Goal: Information Seeking & Learning: Learn about a topic

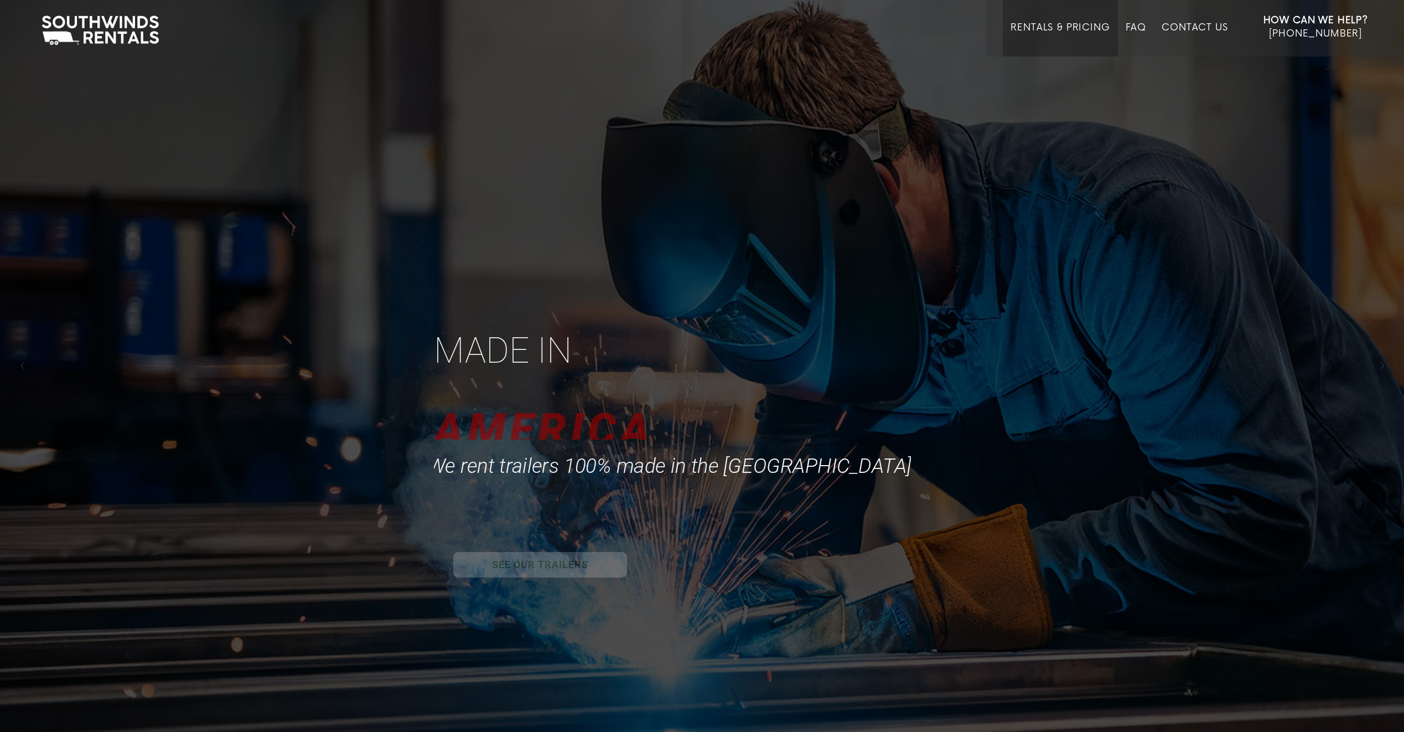
click at [1050, 23] on link "Rentals & Pricing" at bounding box center [1059, 39] width 99 height 34
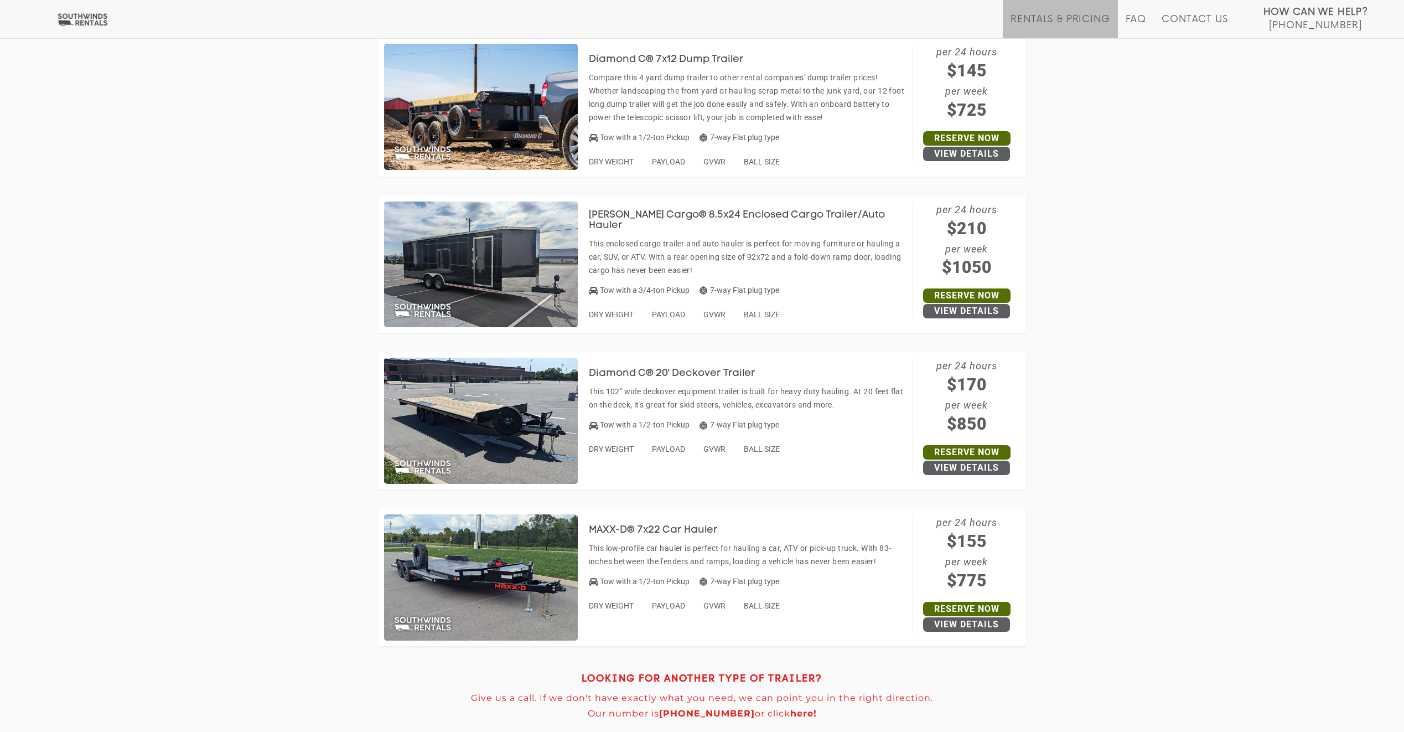
scroll to position [4872, 0]
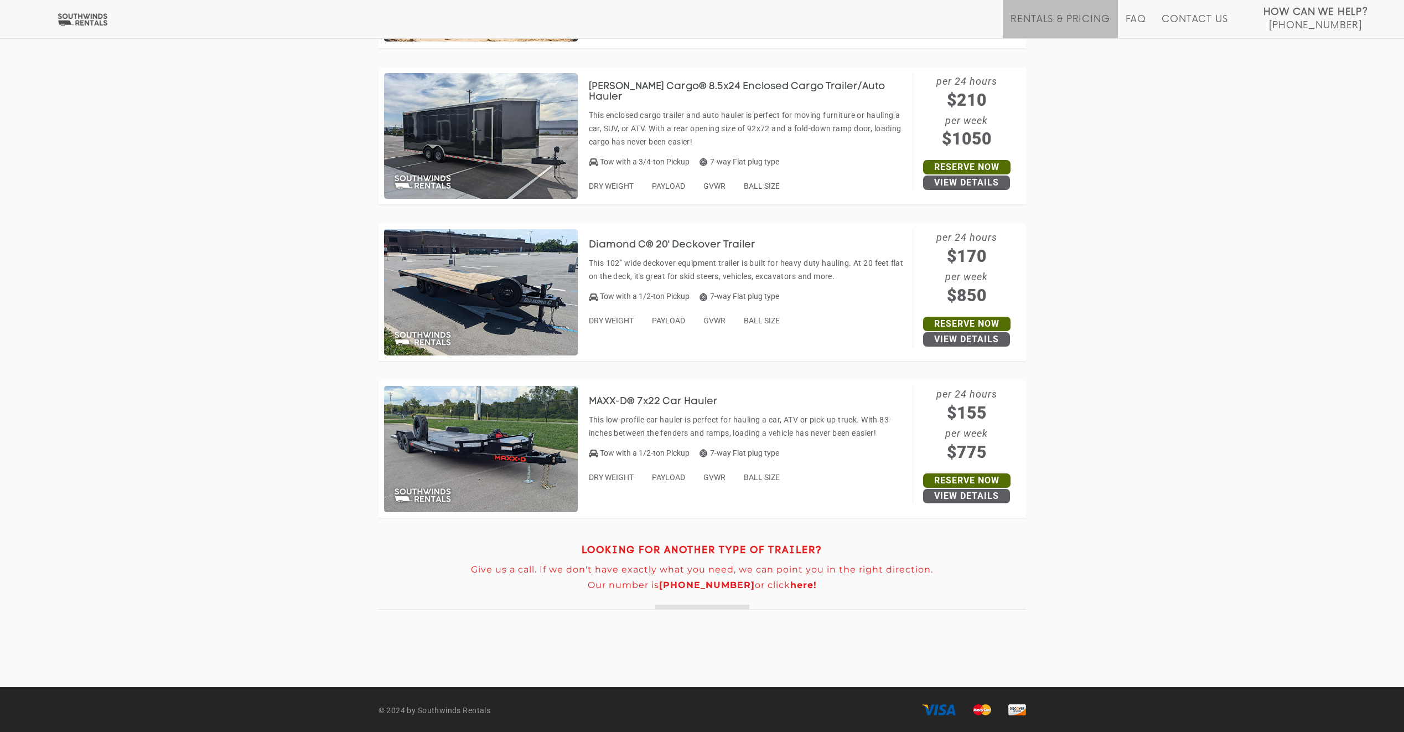
click at [453, 139] on img at bounding box center [481, 136] width 194 height 126
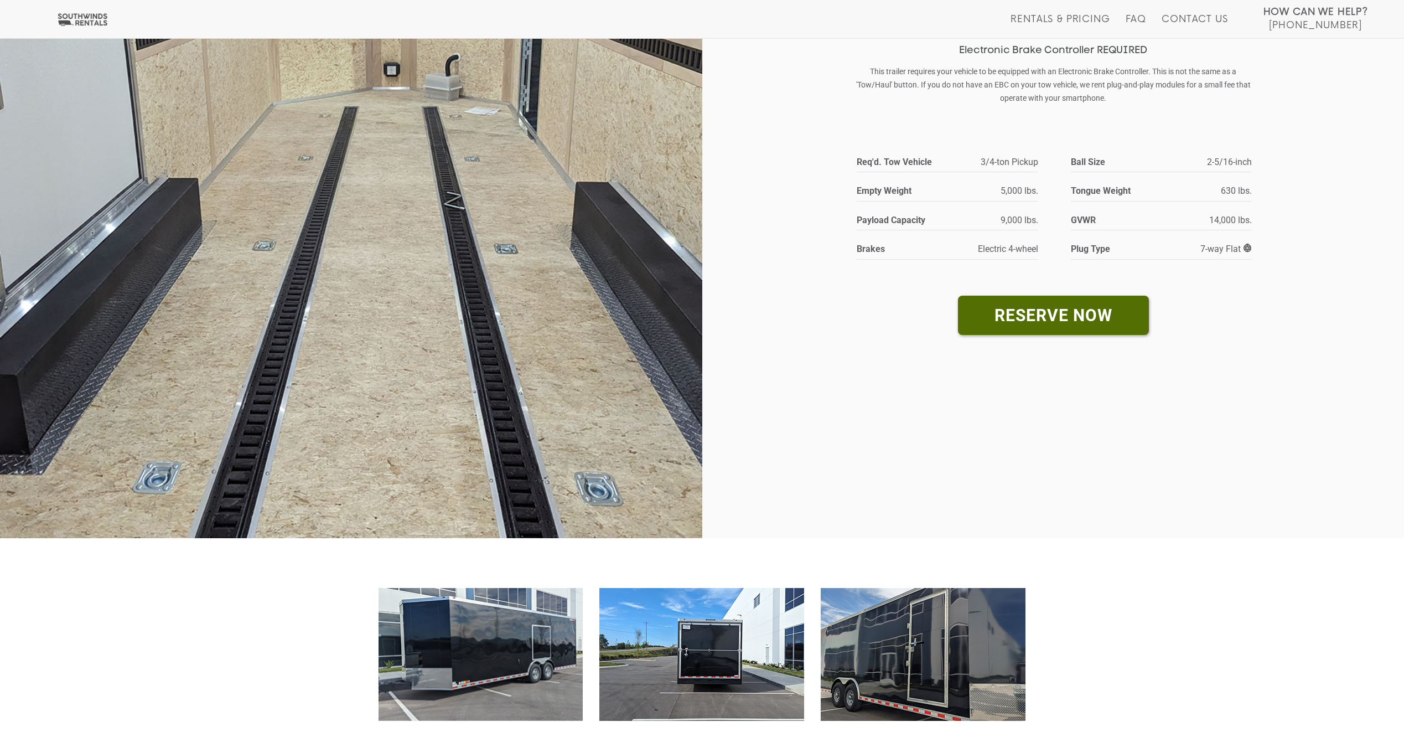
scroll to position [498, 0]
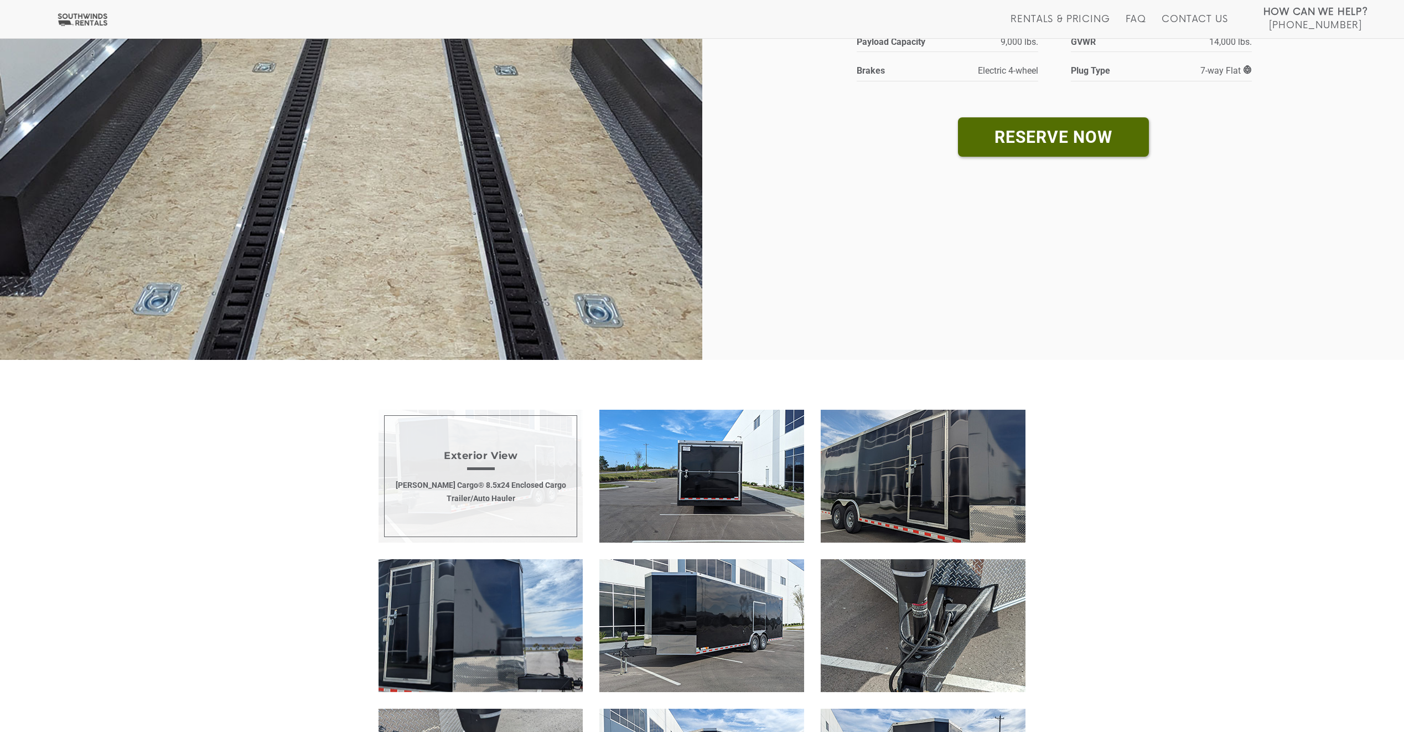
click at [519, 501] on span "Exterior View Wells Cargo® 8.5x24 Enclosed Cargo Trailer/Auto Hauler" at bounding box center [480, 475] width 205 height 133
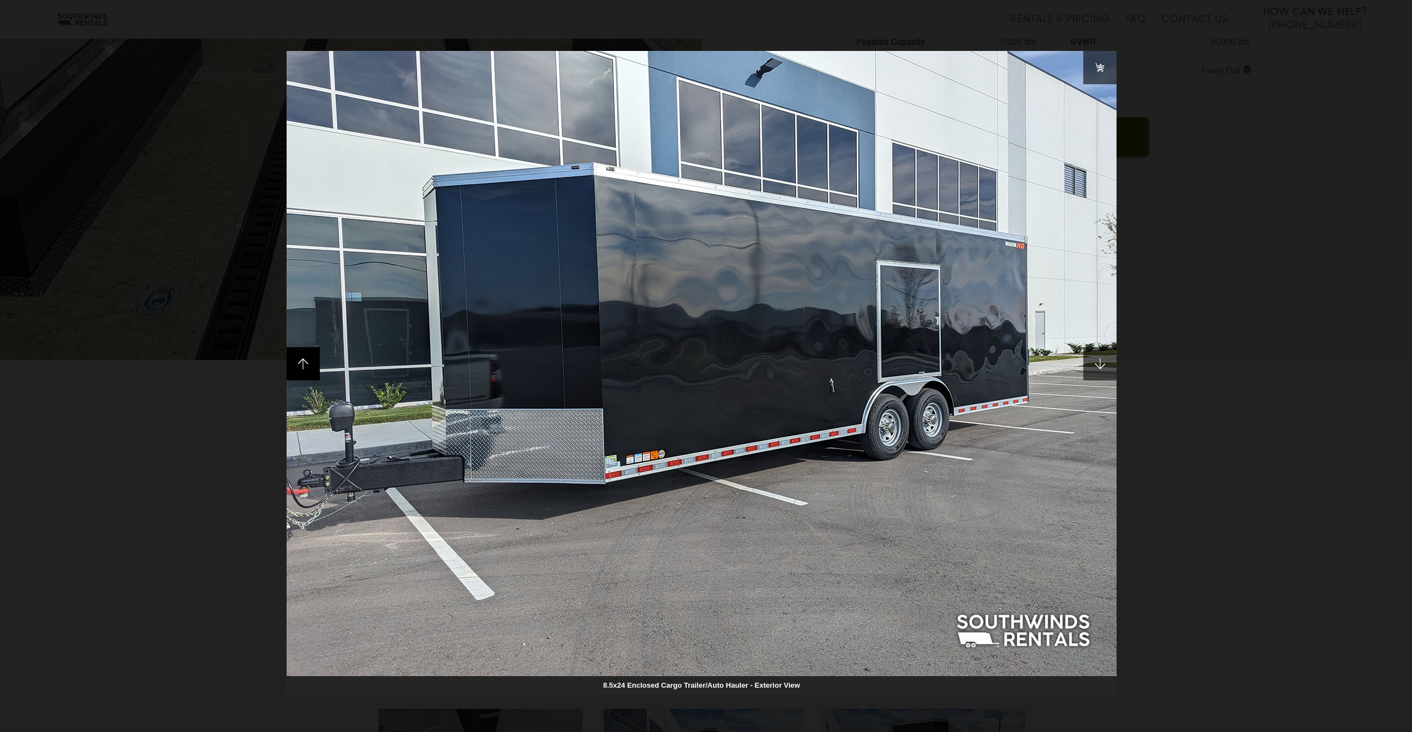
click at [303, 369] on span at bounding box center [303, 363] width 33 height 33
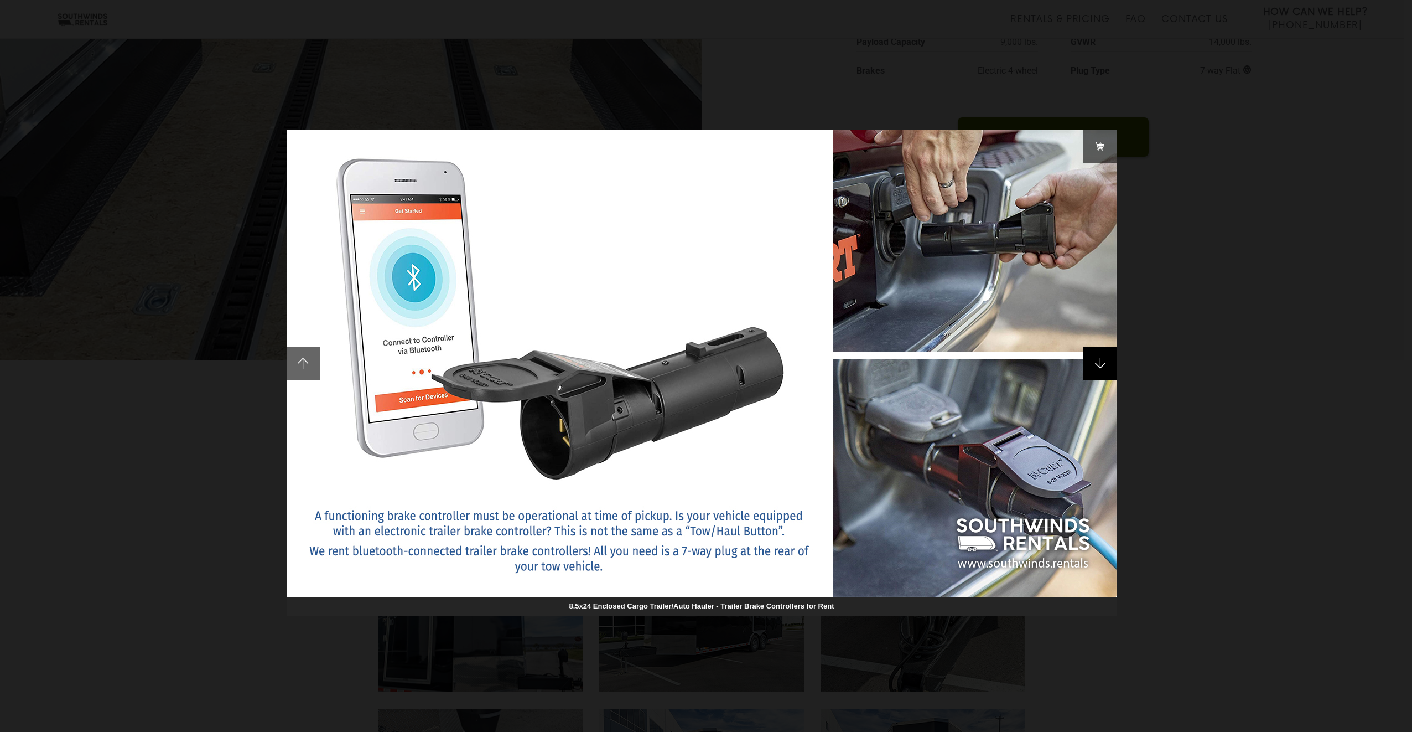
click at [1103, 359] on span at bounding box center [1099, 362] width 33 height 33
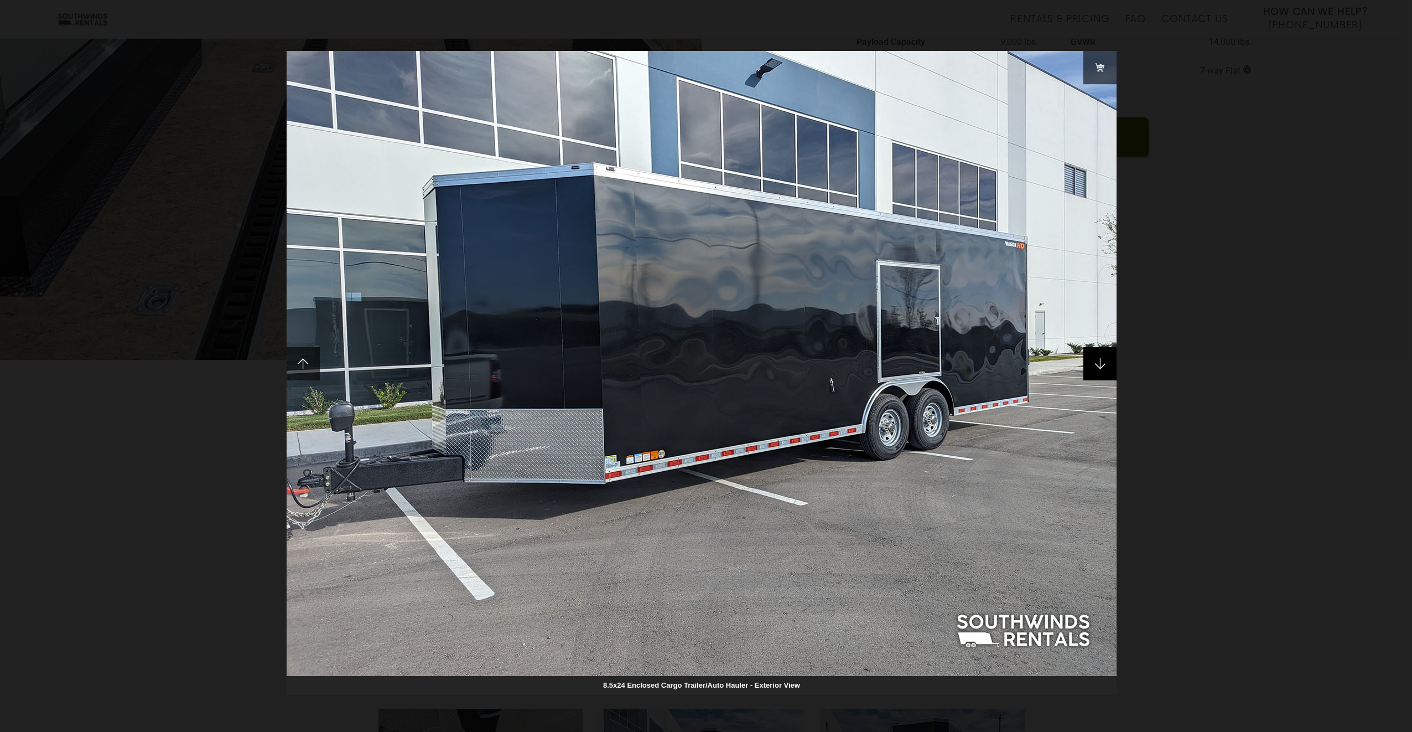
click at [1104, 365] on span at bounding box center [1099, 363] width 33 height 33
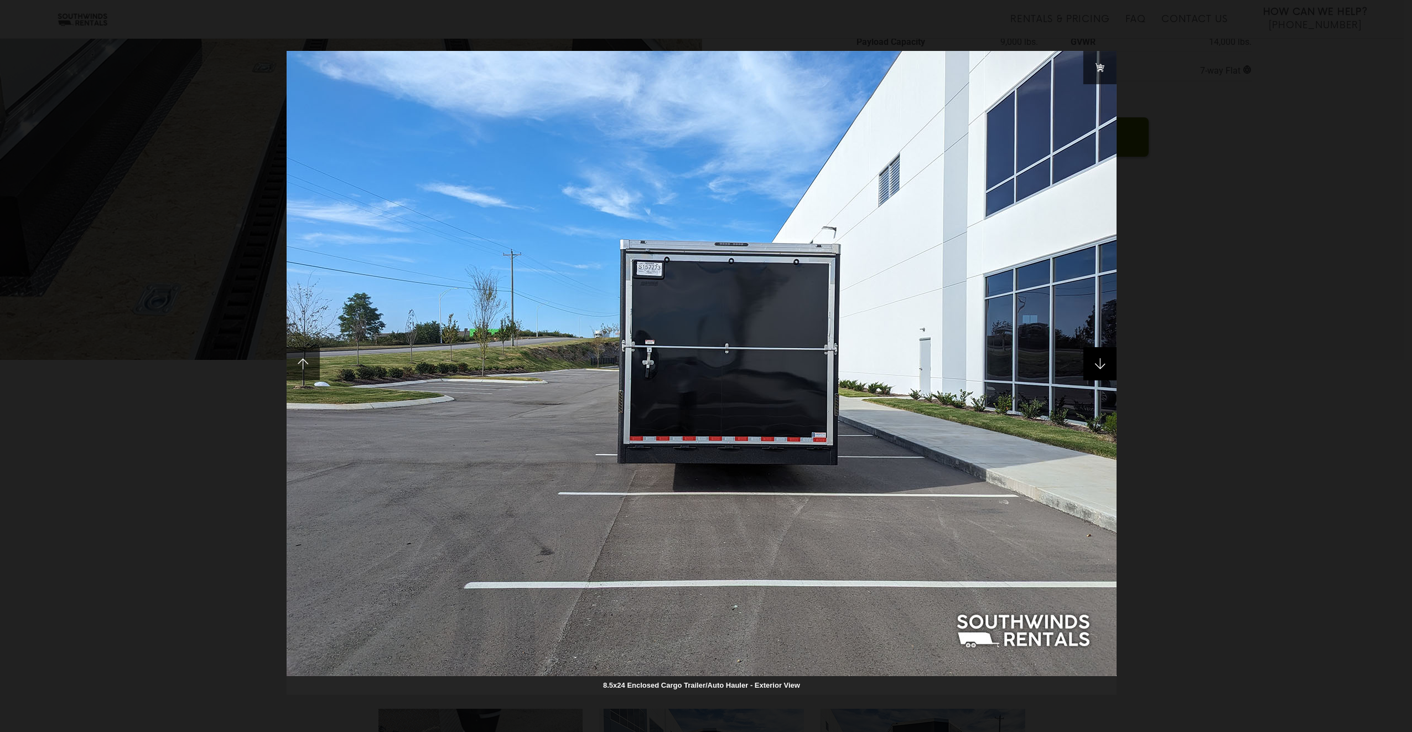
click at [1104, 365] on span at bounding box center [1099, 363] width 33 height 33
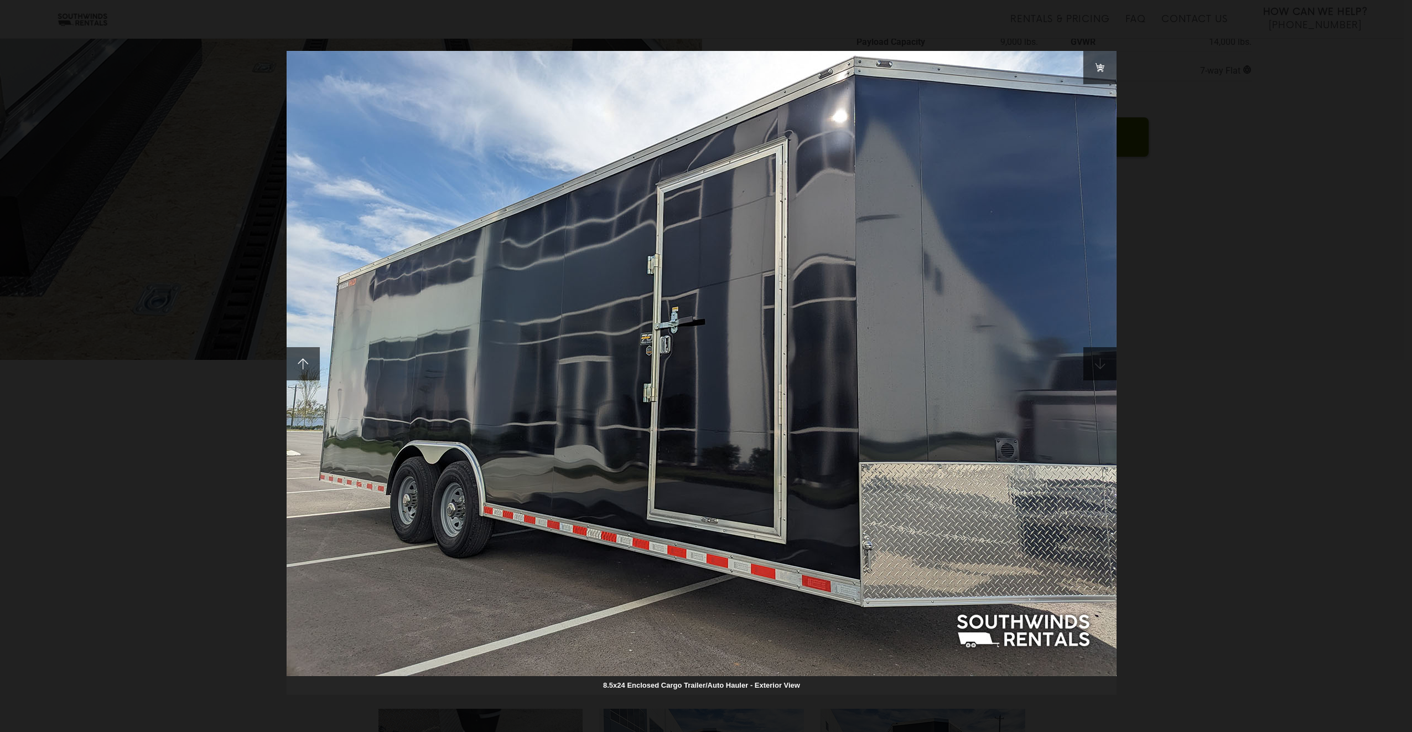
click at [1104, 365] on span at bounding box center [1099, 363] width 33 height 33
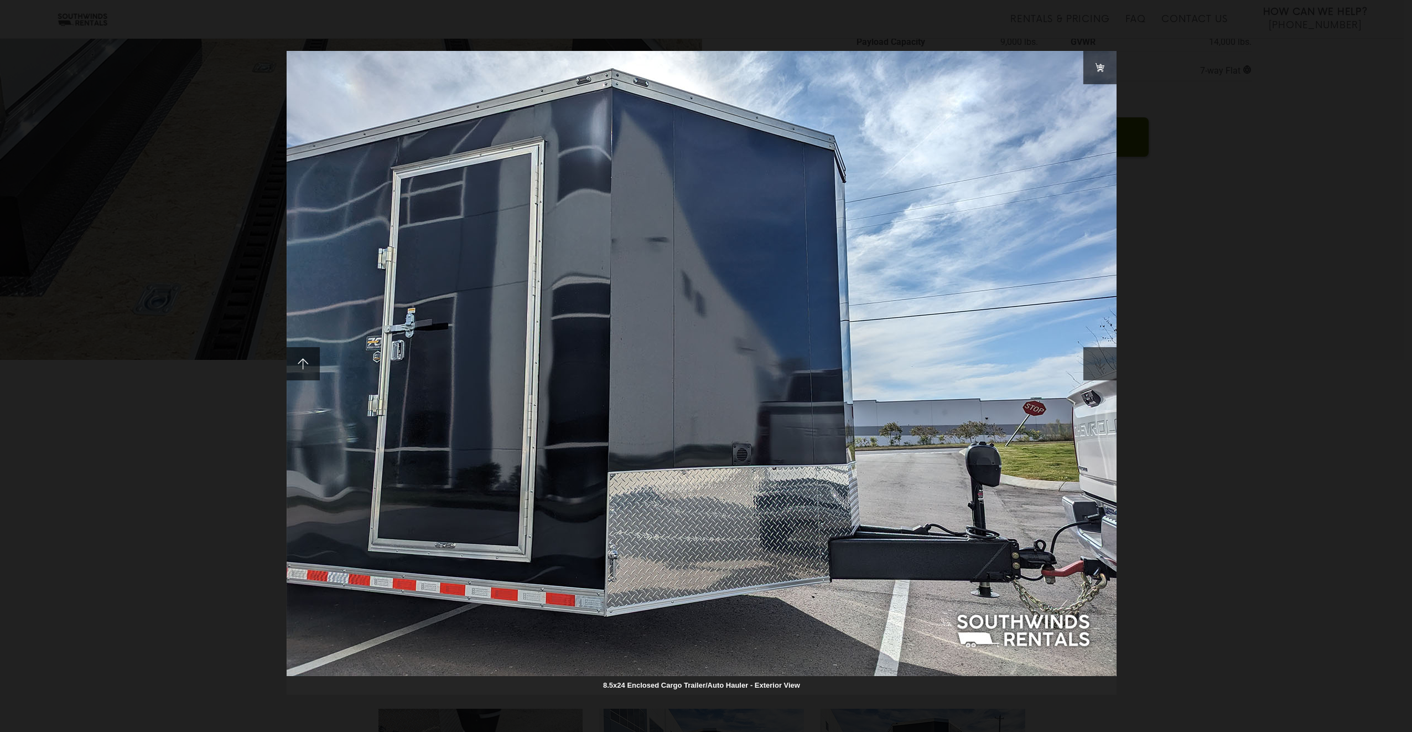
click at [1104, 365] on span at bounding box center [1099, 363] width 33 height 33
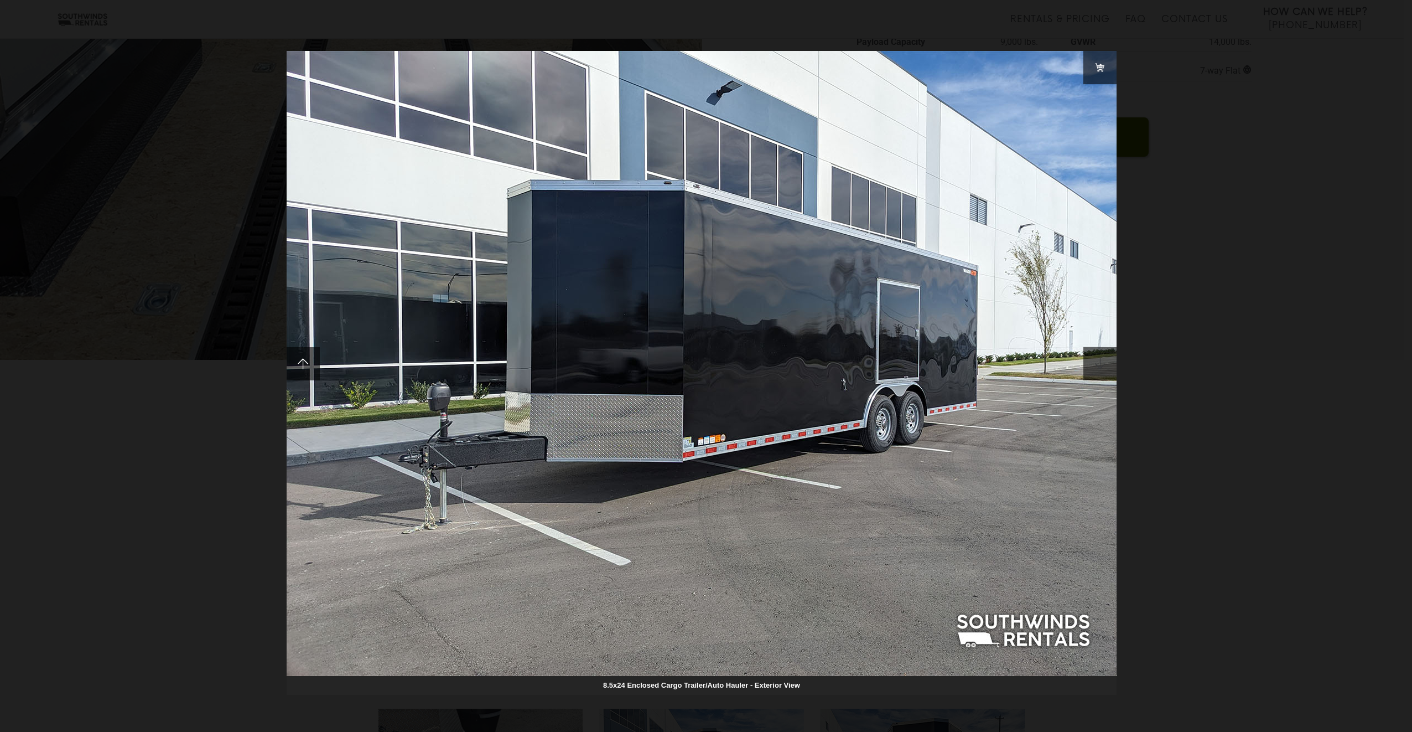
click at [1104, 365] on span at bounding box center [1099, 363] width 33 height 33
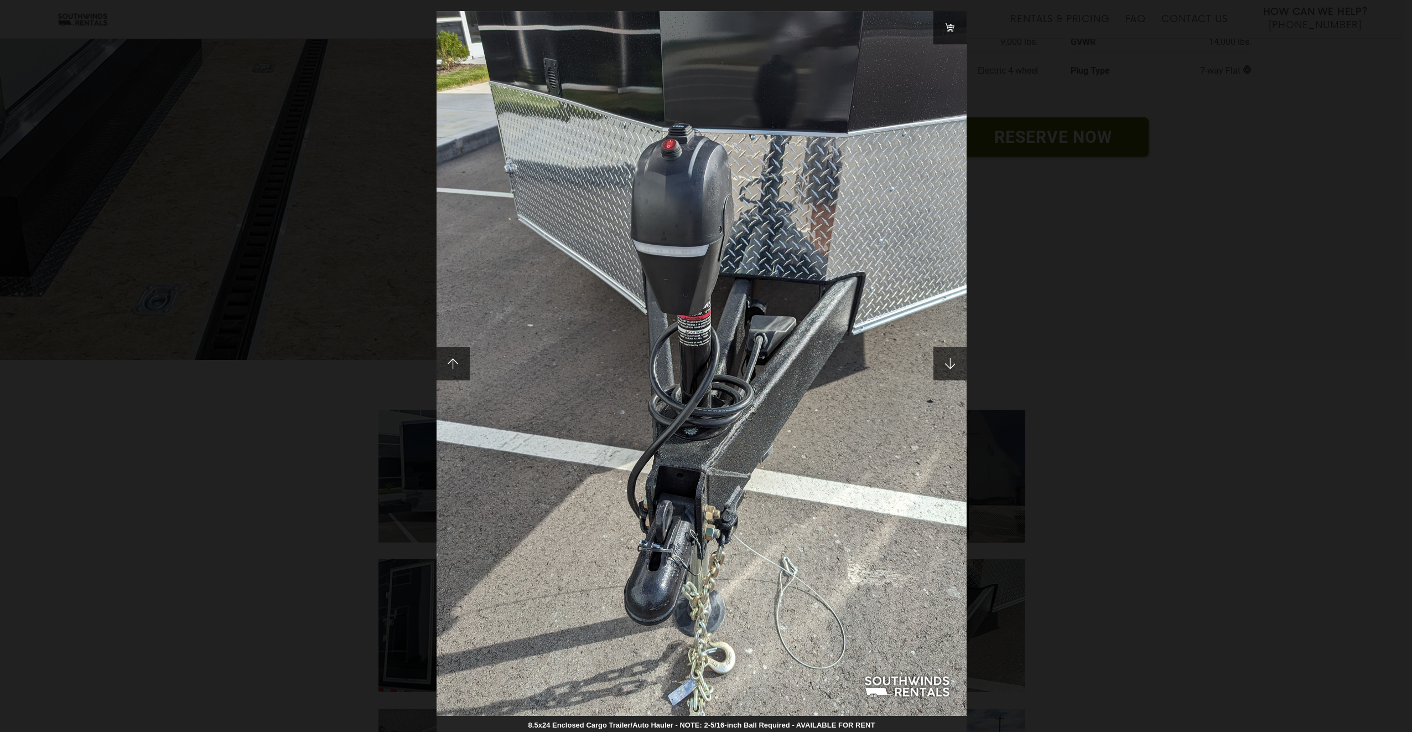
click at [1230, 185] on div "8.5x24 Enclosed Cargo Trailer/Auto Hauler - NOTE: 2-5/16-inch Ball Required - A…" at bounding box center [706, 366] width 1412 height 732
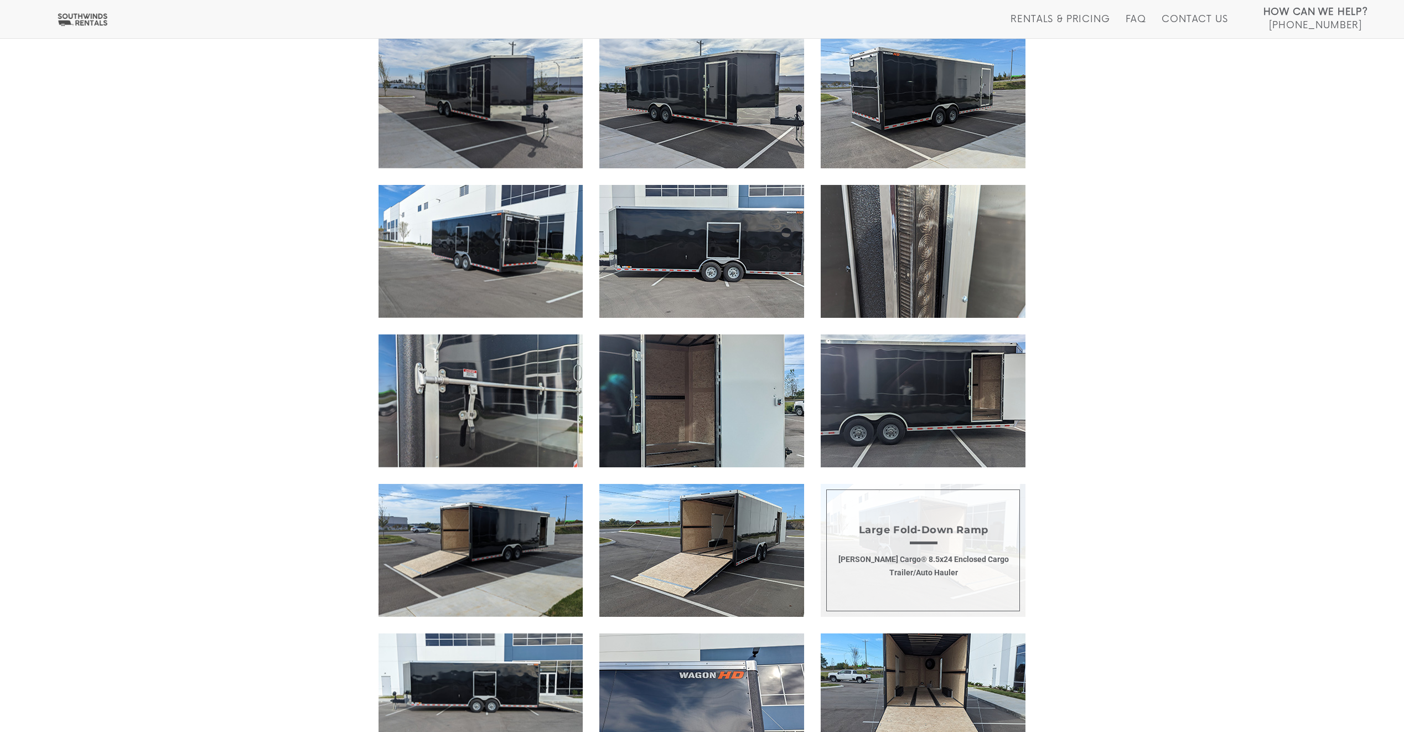
scroll to position [1439, 0]
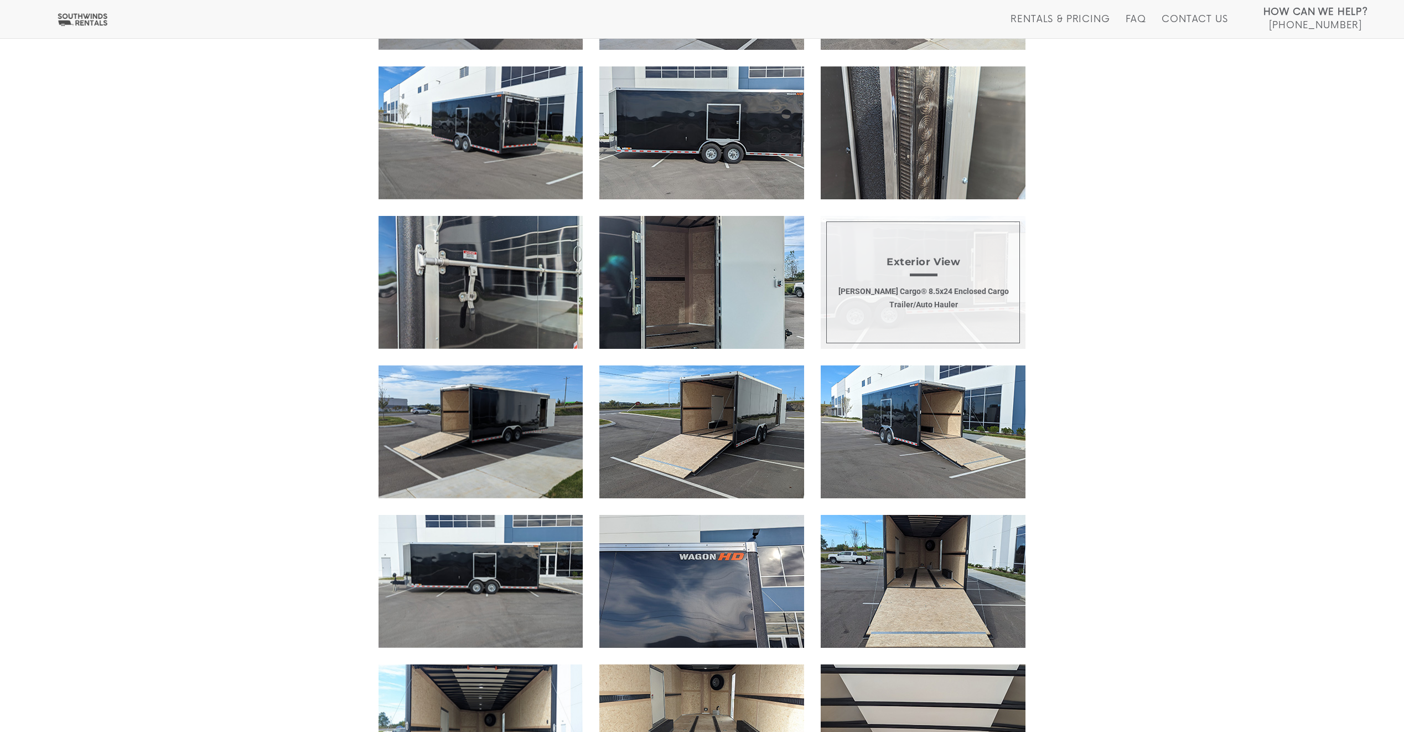
click at [945, 287] on span "Exterior View Wells Cargo® 8.5x24 Enclosed Cargo Trailer/Auto Hauler" at bounding box center [923, 282] width 205 height 133
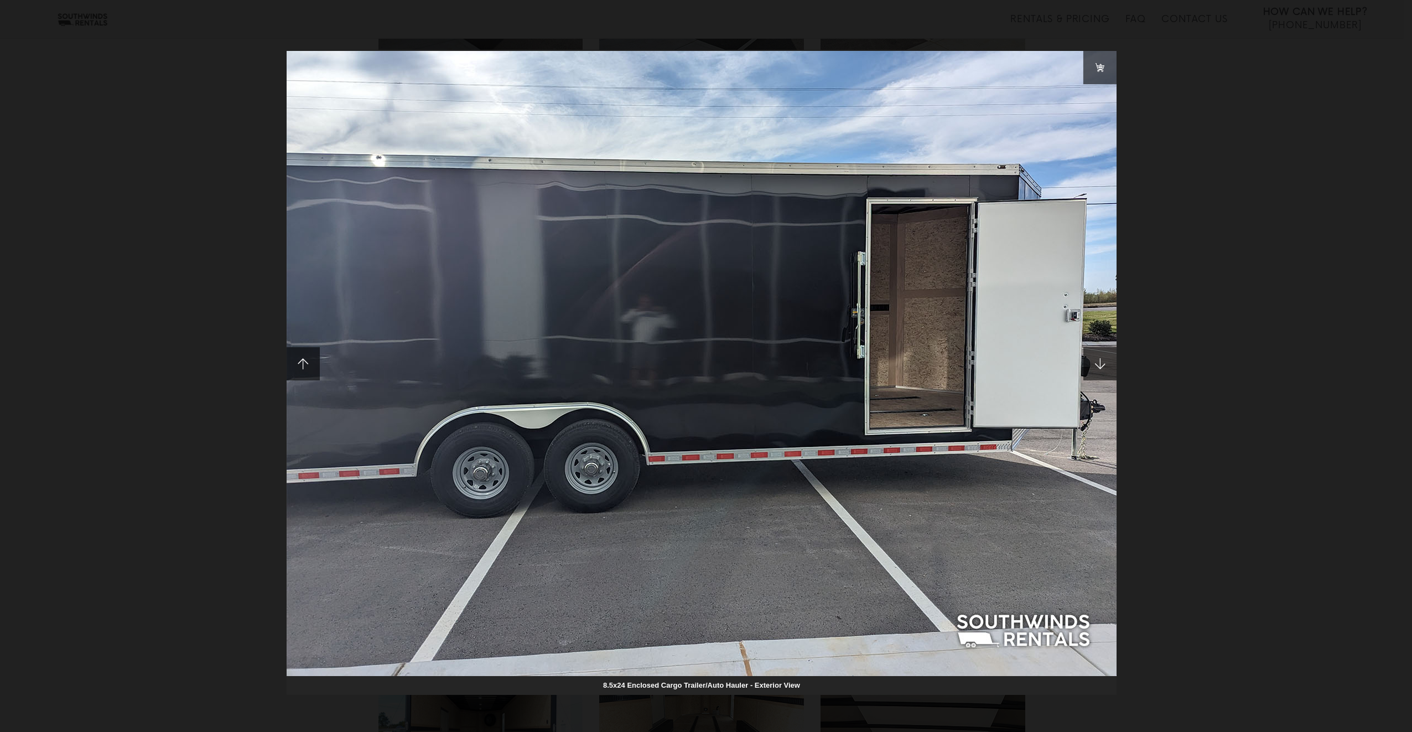
click at [1233, 154] on div "8.5x24 Enclosed Cargo Trailer/Auto Hauler - Exterior View" at bounding box center [706, 366] width 1412 height 732
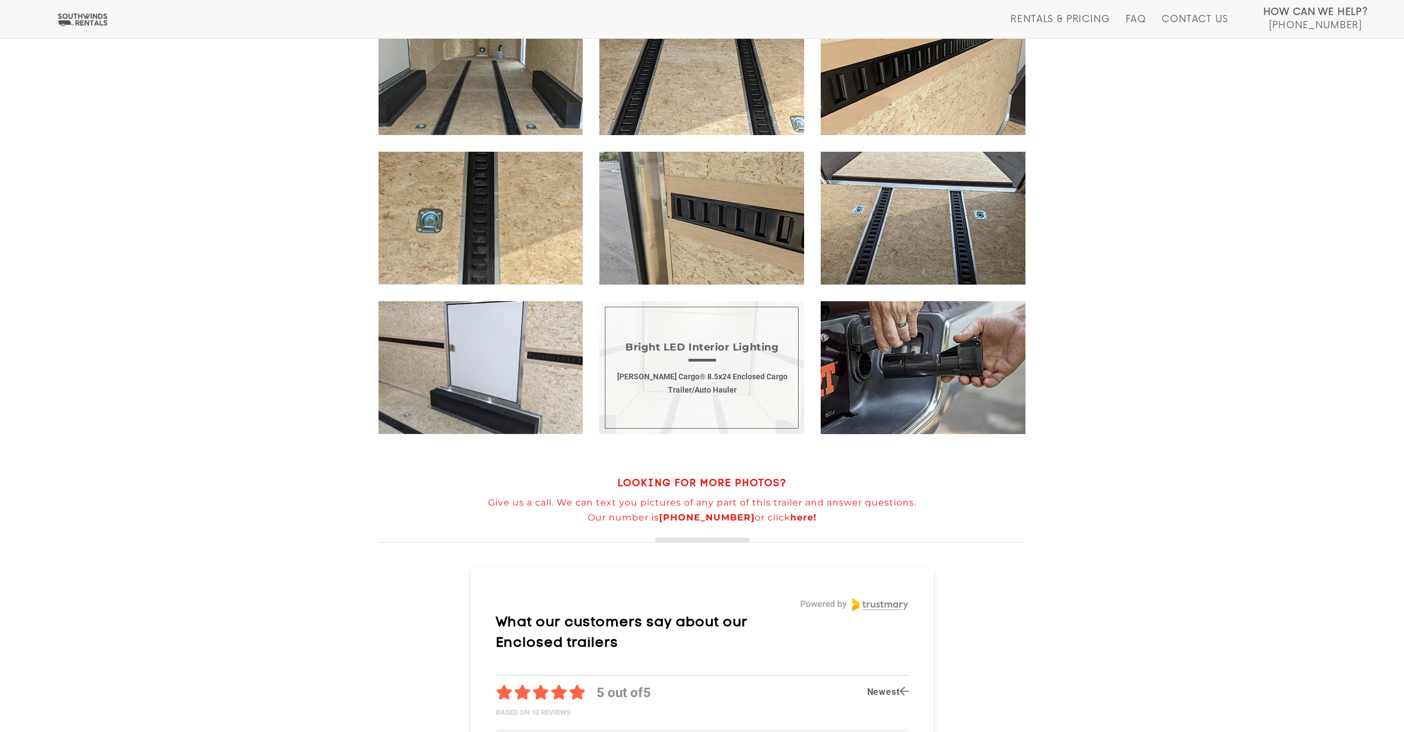
scroll to position [2269, 0]
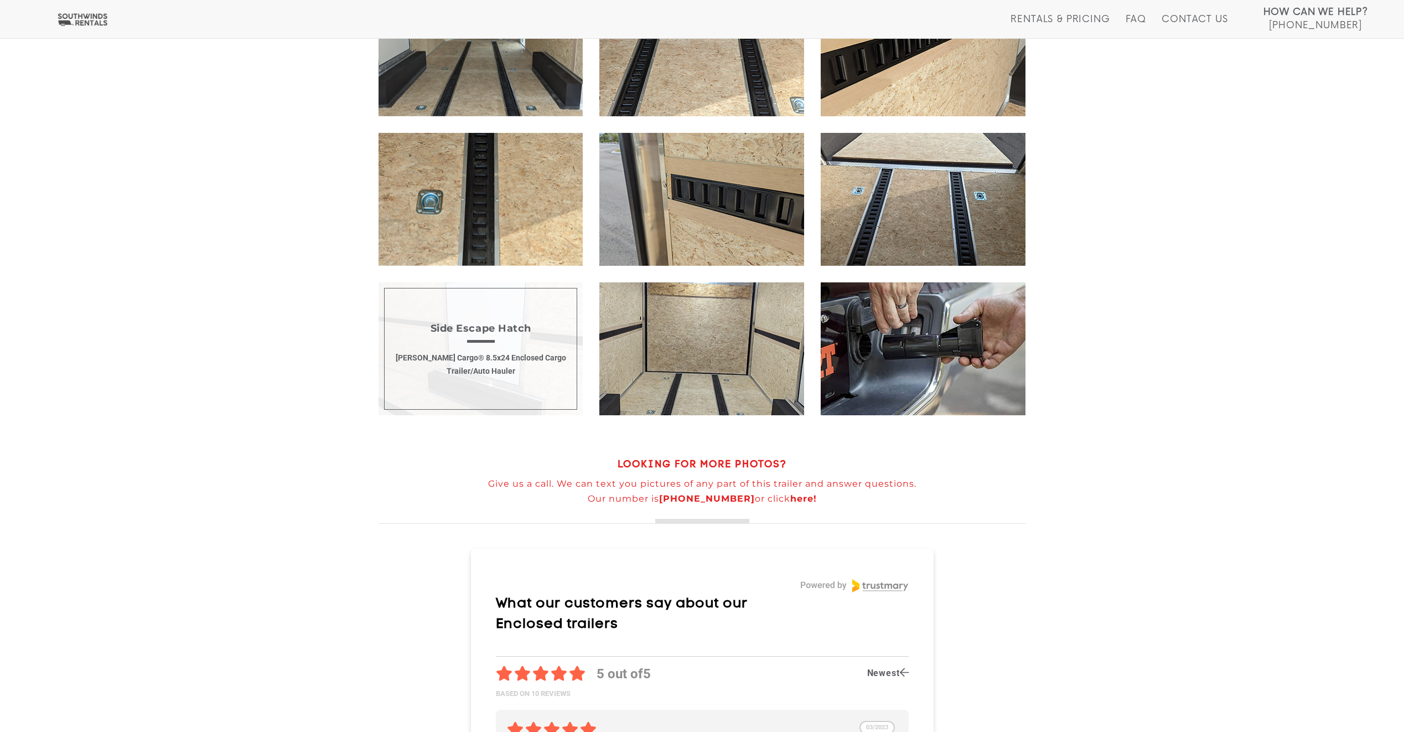
click at [517, 384] on span "Side Escape Hatch Wells Cargo® 8.5x24 Enclosed Cargo Trailer/Auto Hauler" at bounding box center [480, 348] width 205 height 133
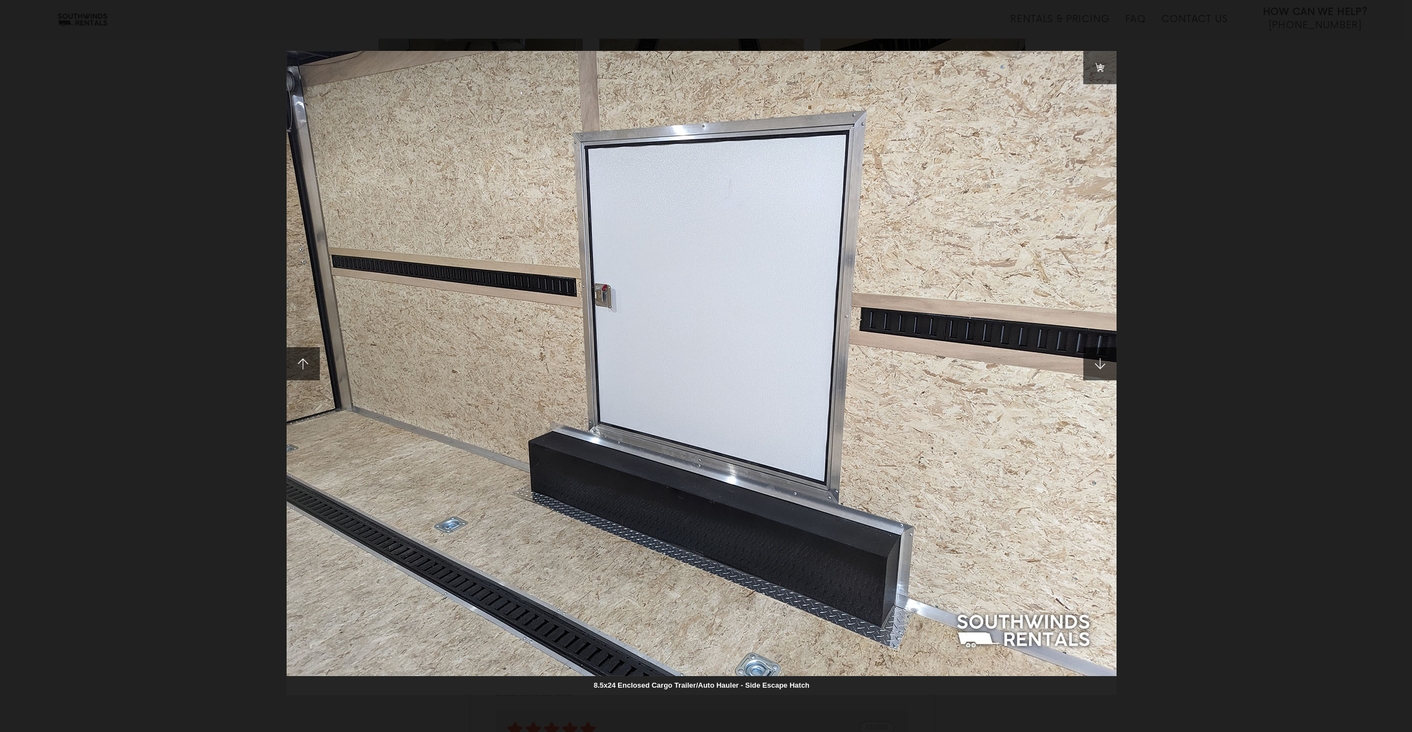
click at [1252, 92] on div "8.5x24 Enclosed Cargo Trailer/Auto Hauler - Side Escape Hatch" at bounding box center [706, 366] width 1412 height 732
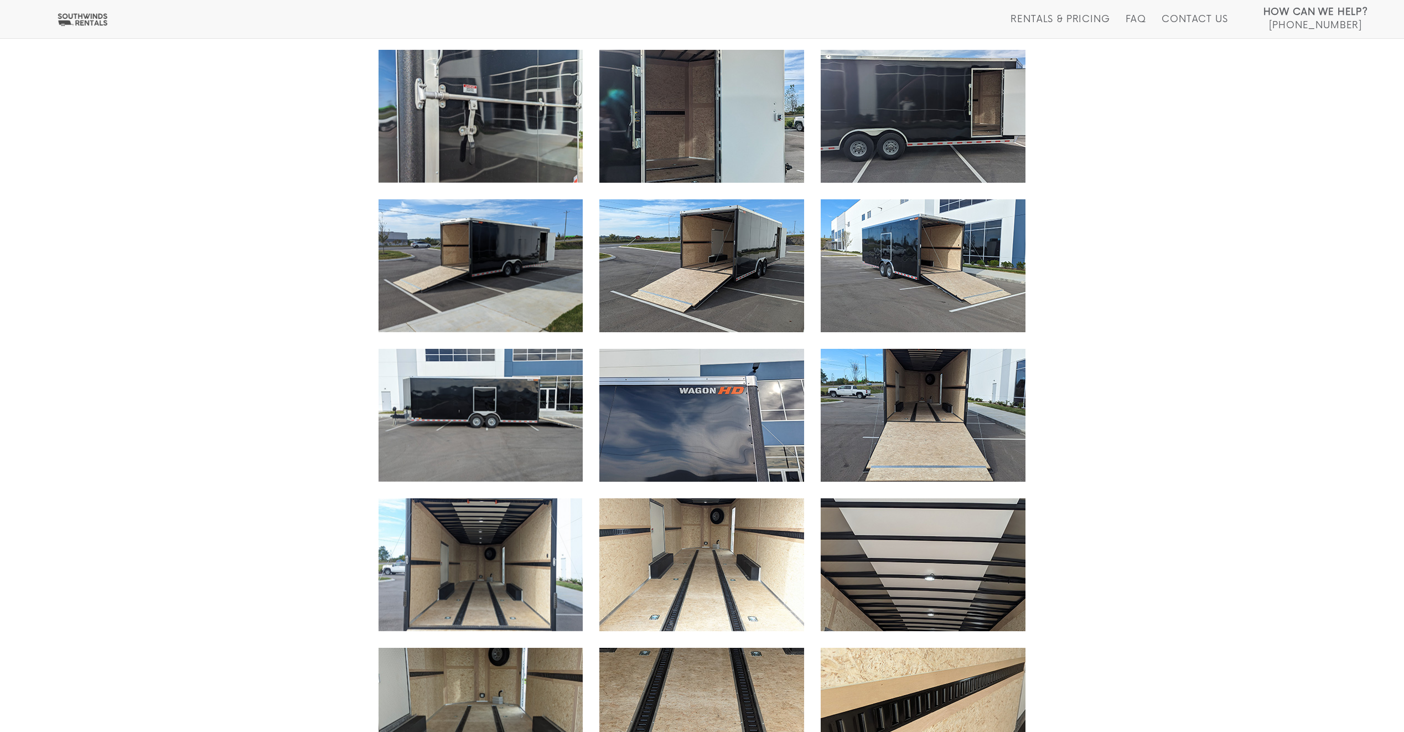
scroll to position [1383, 0]
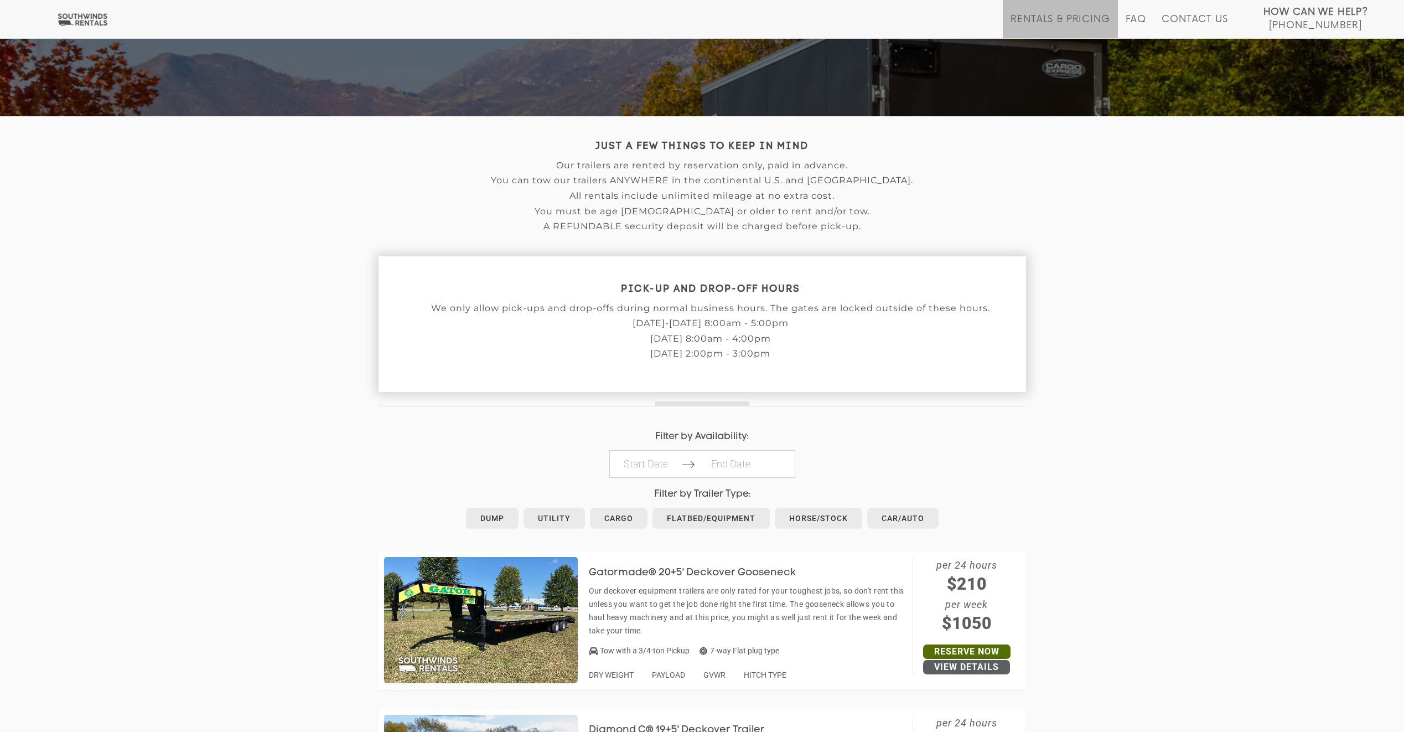
scroll to position [3, 0]
